Goal: Check status: Check status

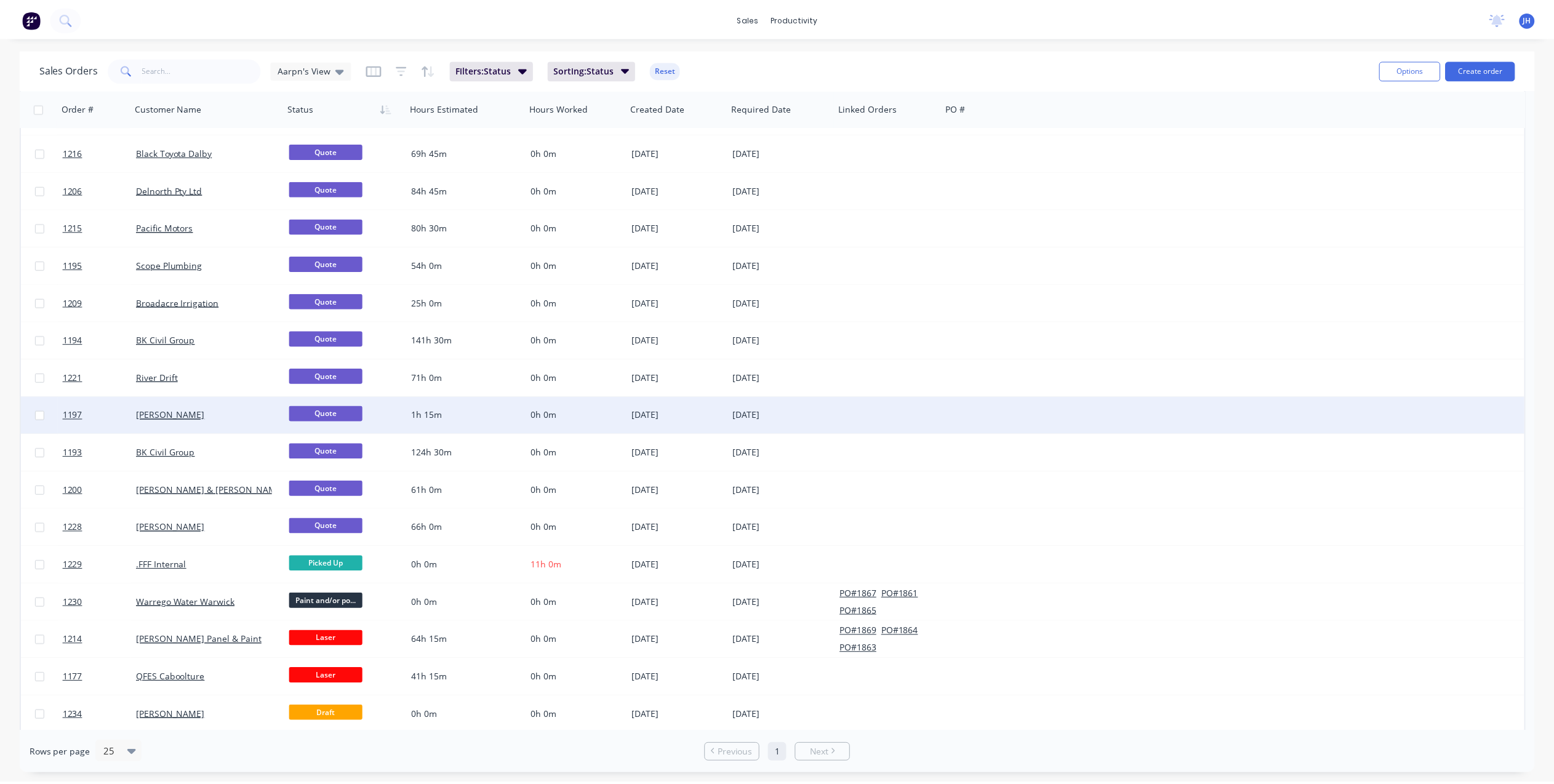
scroll to position [220, 0]
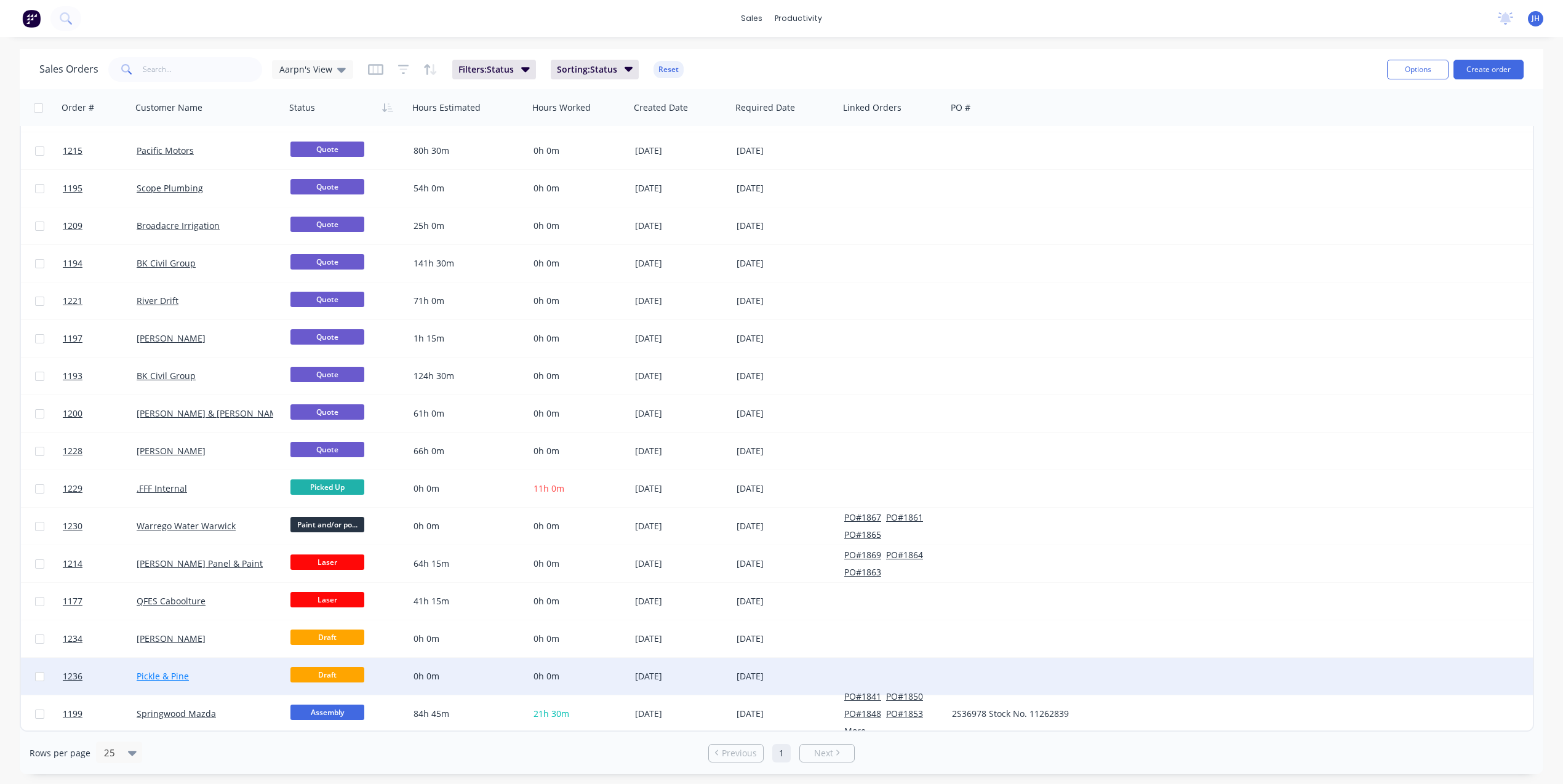
click at [149, 677] on link "Pickle & Pine" at bounding box center [162, 676] width 52 height 12
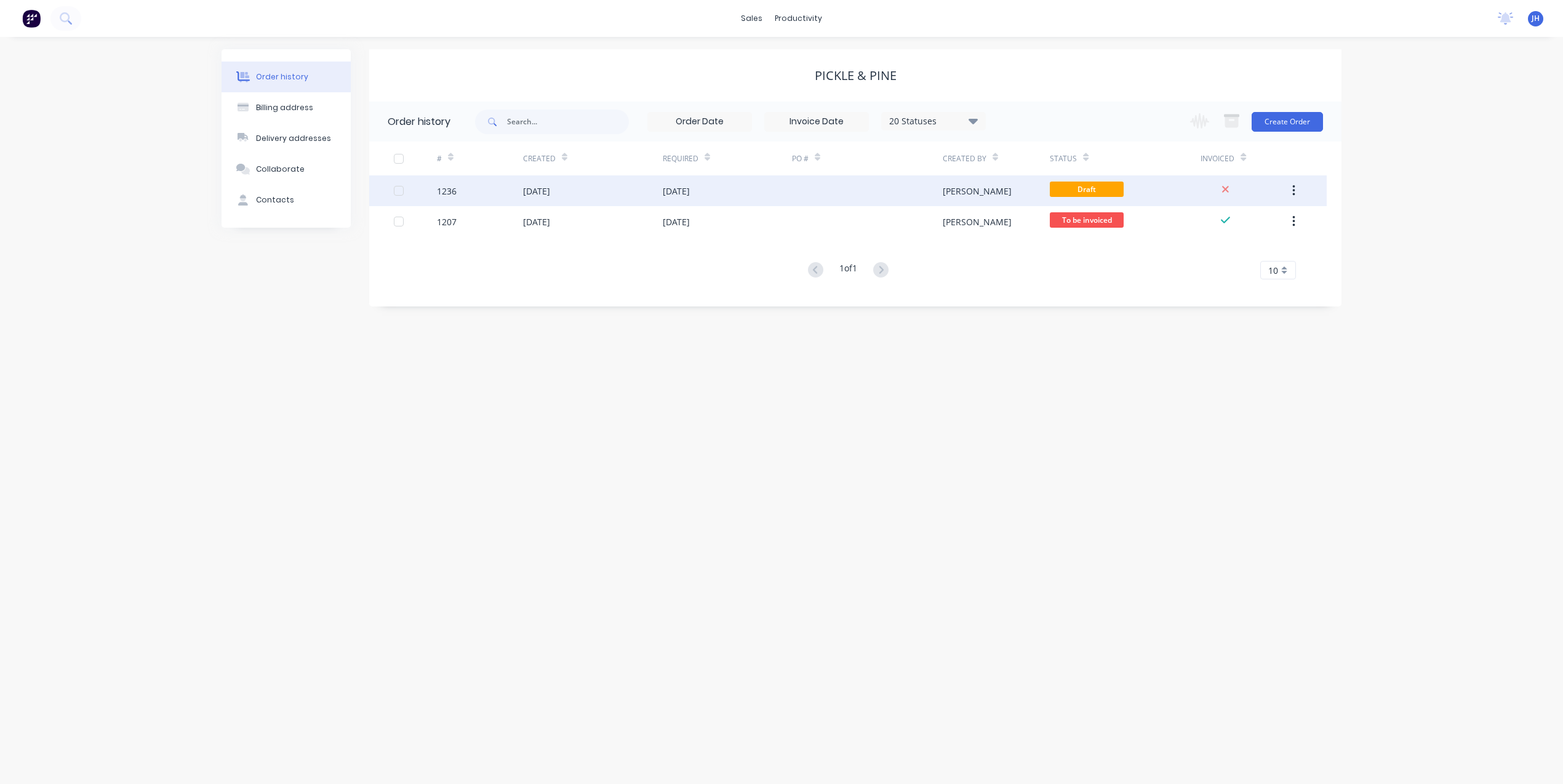
click at [448, 198] on div "1236" at bounding box center [479, 191] width 86 height 31
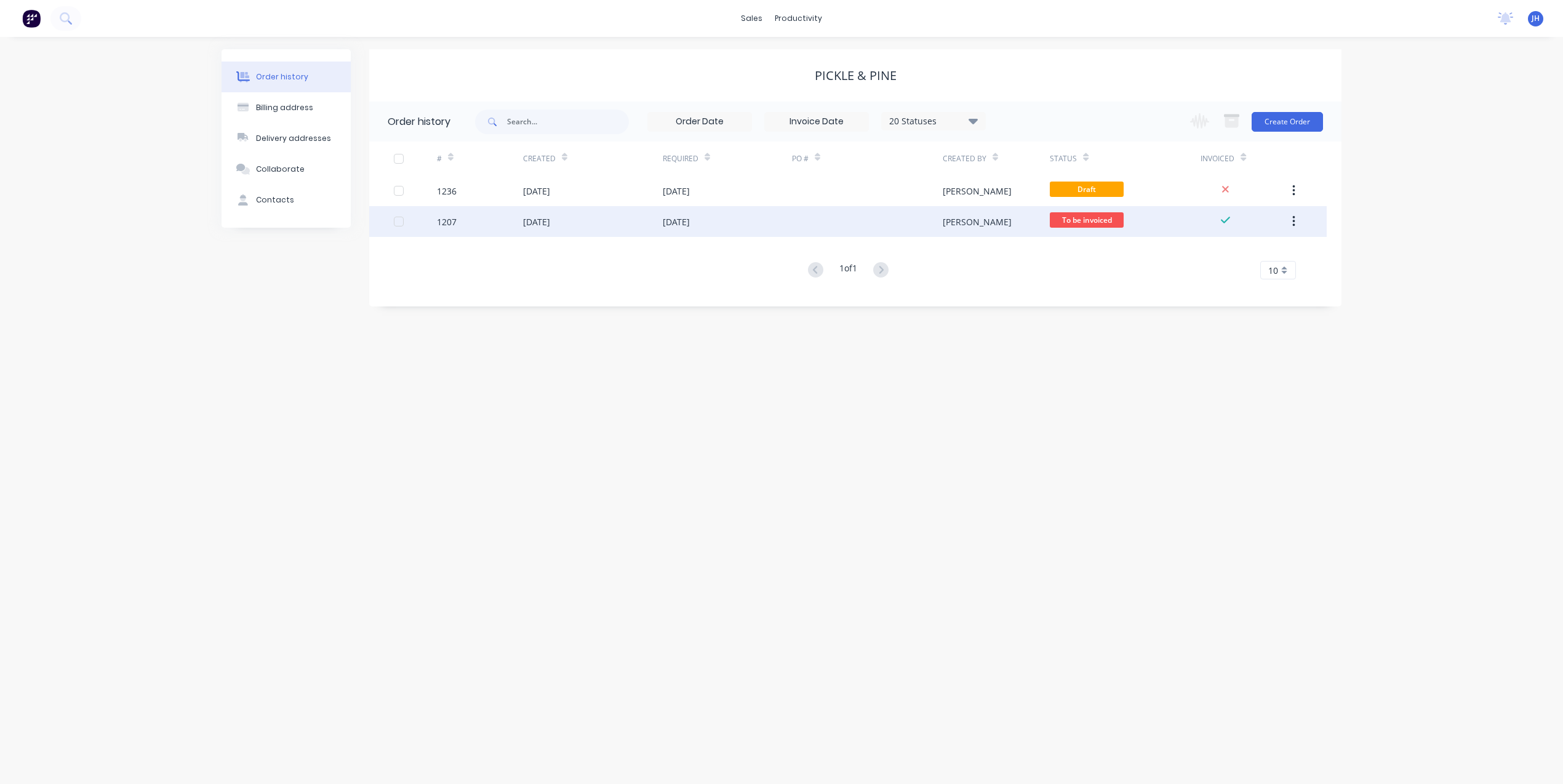
click at [454, 226] on div "1207" at bounding box center [446, 221] width 19 height 13
